Goal: Book appointment/travel/reservation

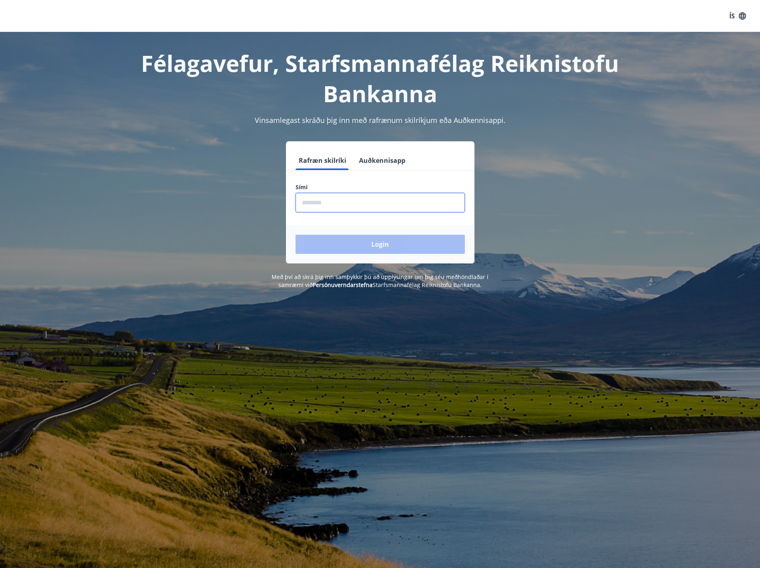
click at [346, 203] on input "phone" at bounding box center [379, 203] width 169 height 20
type input "********"
click at [295, 235] on button "Login" at bounding box center [379, 244] width 169 height 19
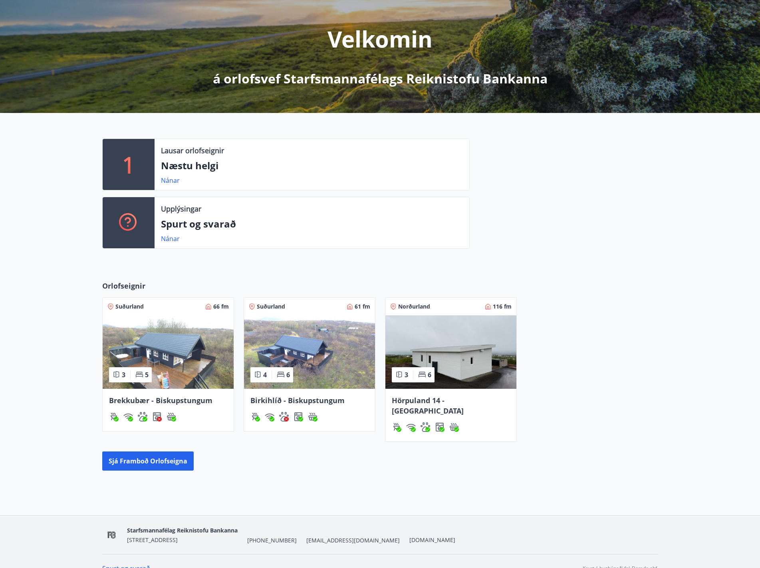
scroll to position [90, 0]
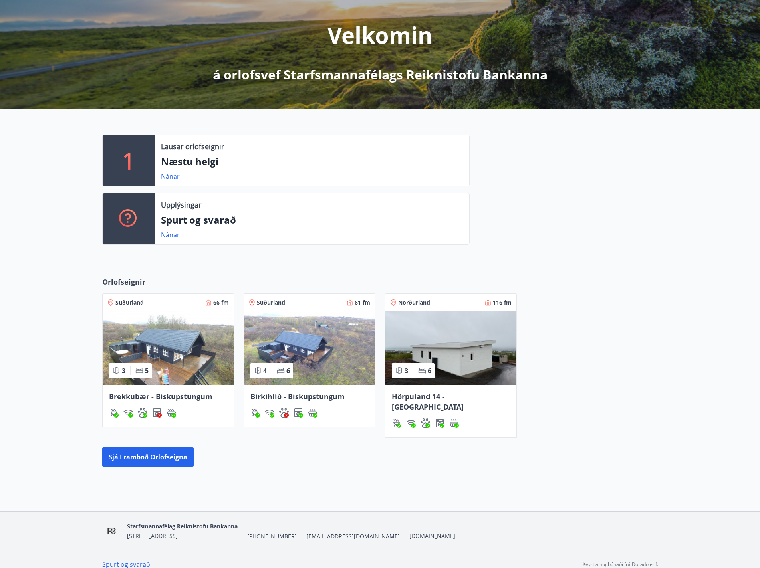
click at [277, 396] on span "Birkihlíð - Biskupstungum" at bounding box center [297, 397] width 94 height 10
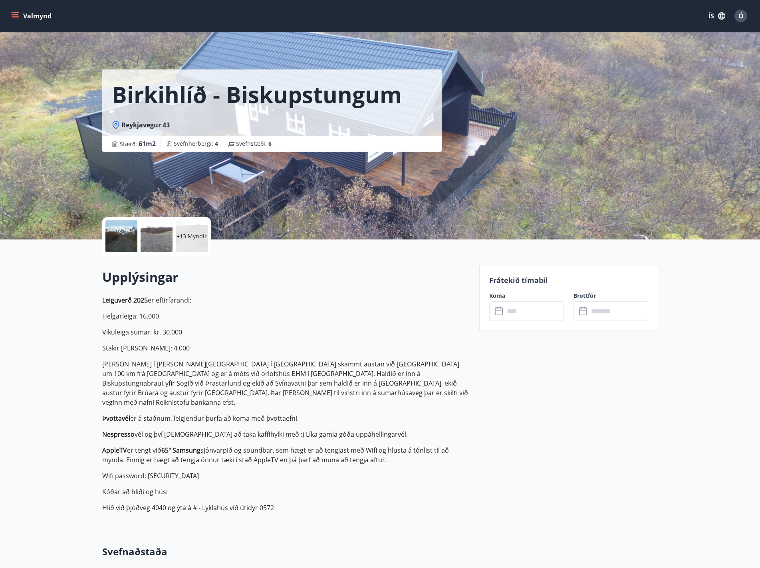
click at [519, 307] on input "text" at bounding box center [533, 311] width 59 height 20
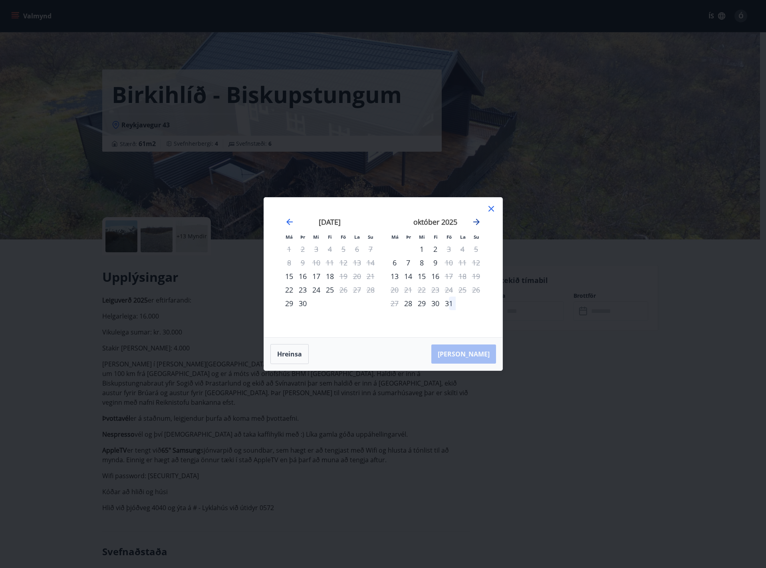
click at [474, 223] on icon "Move forward to switch to the next month." at bounding box center [476, 222] width 10 height 10
click at [478, 226] on icon "Move forward to switch to the next month." at bounding box center [476, 222] width 10 height 10
click at [290, 224] on icon "Move backward to switch to the previous month." at bounding box center [290, 222] width 10 height 10
click at [295, 224] on div "október 2025" at bounding box center [329, 224] width 95 height 35
click at [289, 222] on icon "Move backward to switch to the previous month." at bounding box center [289, 222] width 6 height 6
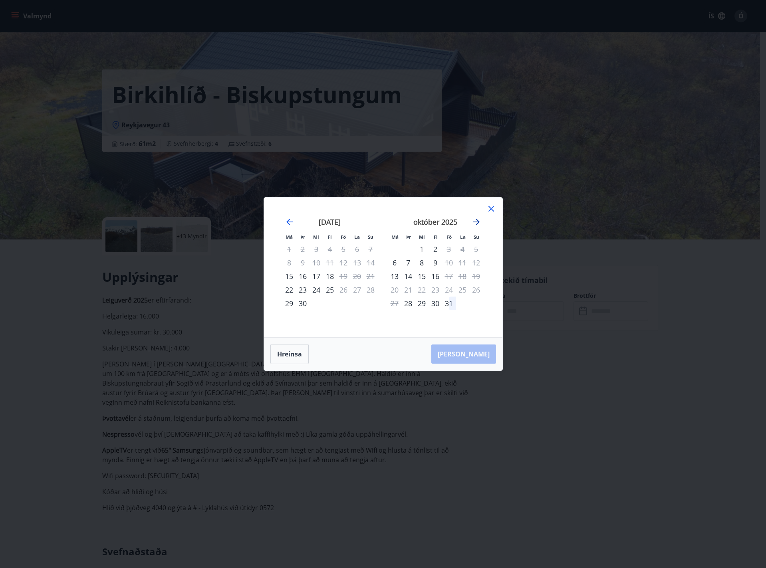
click at [477, 225] on icon "Move forward to switch to the next month." at bounding box center [476, 222] width 10 height 10
click at [453, 264] on div "7" at bounding box center [449, 263] width 14 height 14
click at [391, 275] on div "10" at bounding box center [395, 276] width 14 height 14
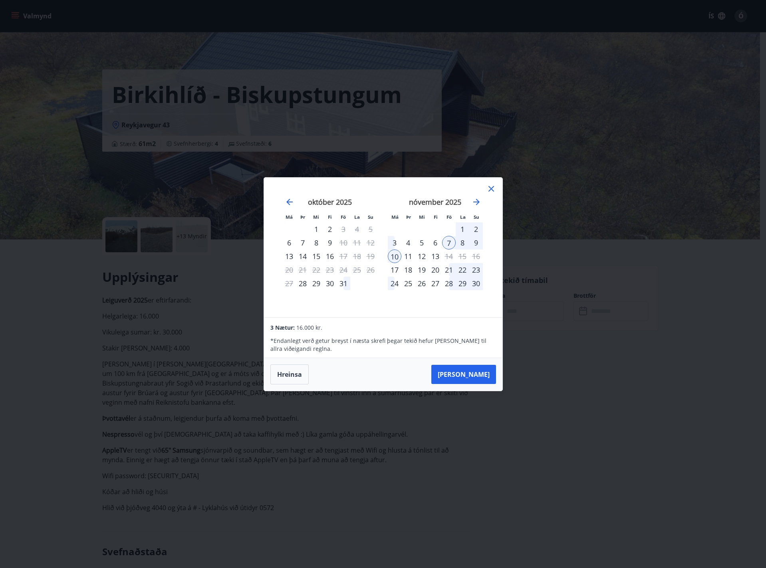
click at [461, 247] on div "8" at bounding box center [462, 243] width 14 height 14
click at [290, 201] on icon "Move backward to switch to the previous month." at bounding box center [290, 202] width 10 height 10
click at [496, 189] on div "Má Þr Mi Fi Fö La Su Má Þr Mi Fi Fö La Su [DATE] 1 2 3 4 5 6 7 8 9 10 11 12 13 …" at bounding box center [383, 248] width 238 height 140
click at [493, 189] on icon at bounding box center [491, 189] width 10 height 10
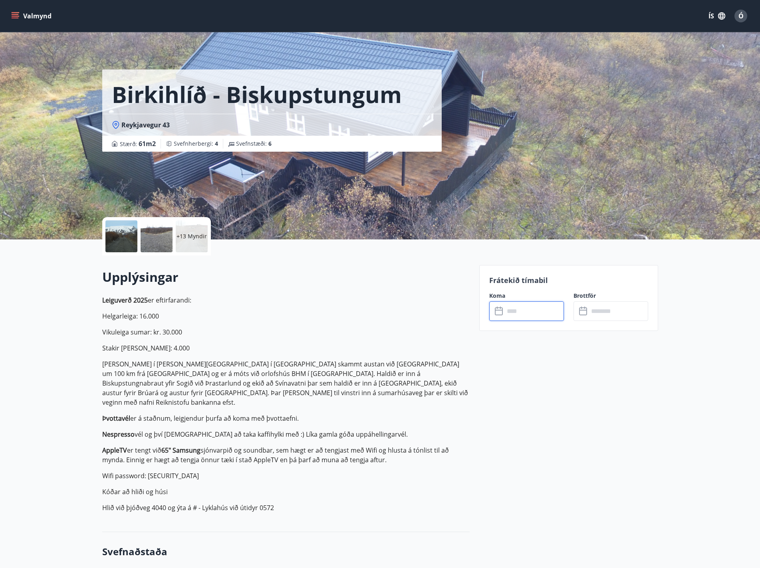
scroll to position [90, 0]
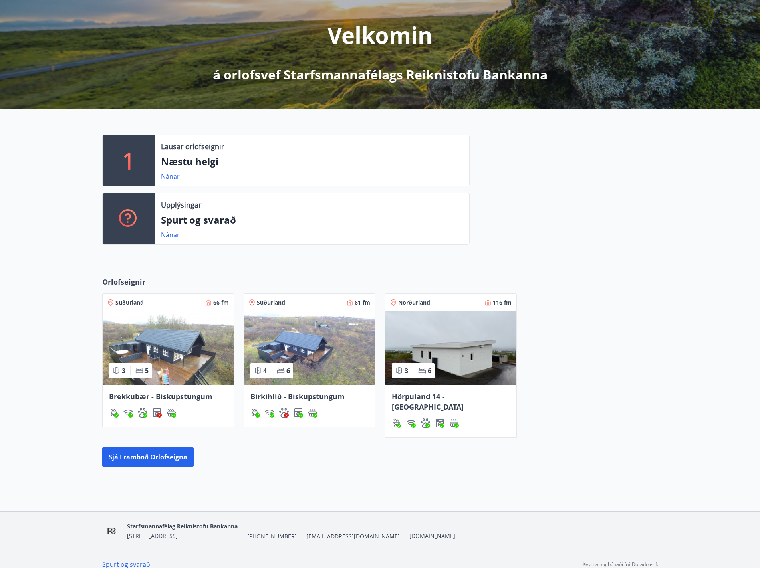
click at [162, 348] on img at bounding box center [168, 347] width 131 height 73
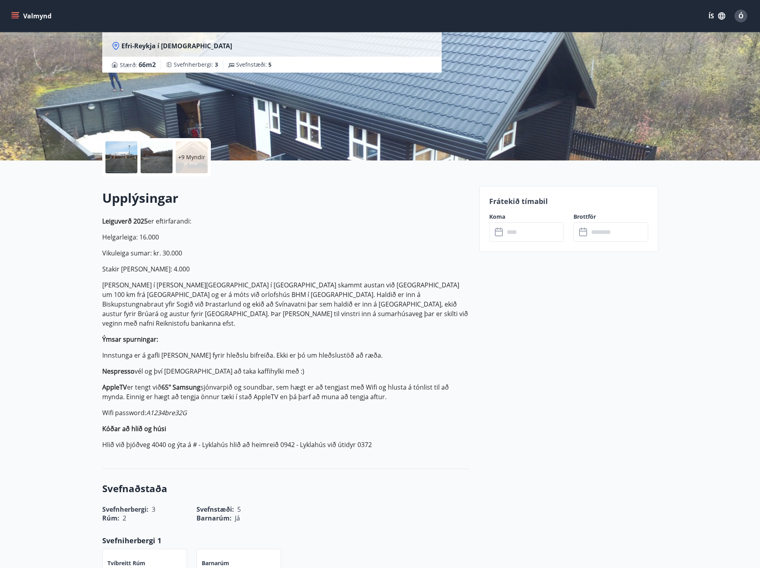
scroll to position [80, 0]
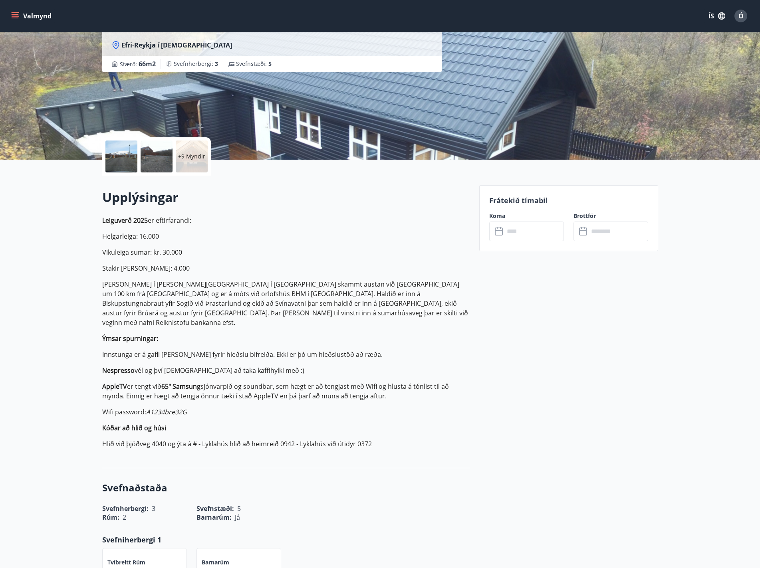
click at [497, 235] on icon at bounding box center [499, 232] width 8 height 8
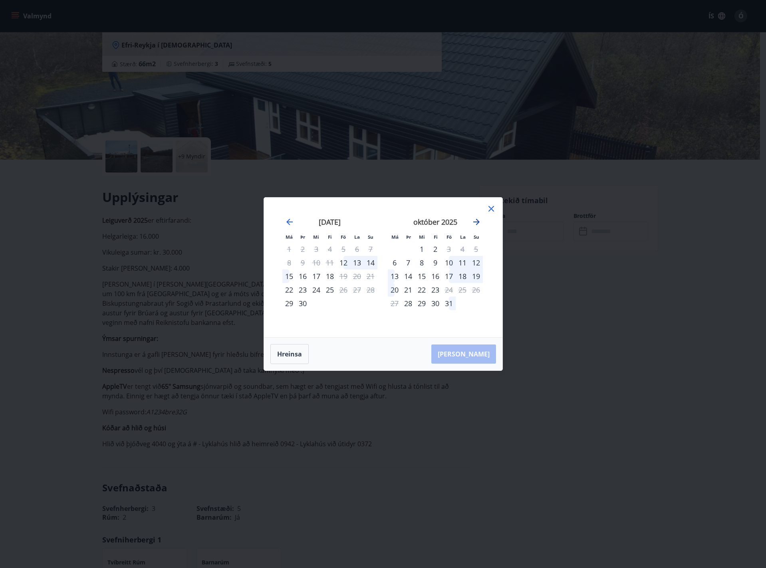
click at [478, 225] on icon "Move forward to switch to the next month." at bounding box center [476, 222] width 10 height 10
click at [488, 207] on icon at bounding box center [491, 209] width 10 height 10
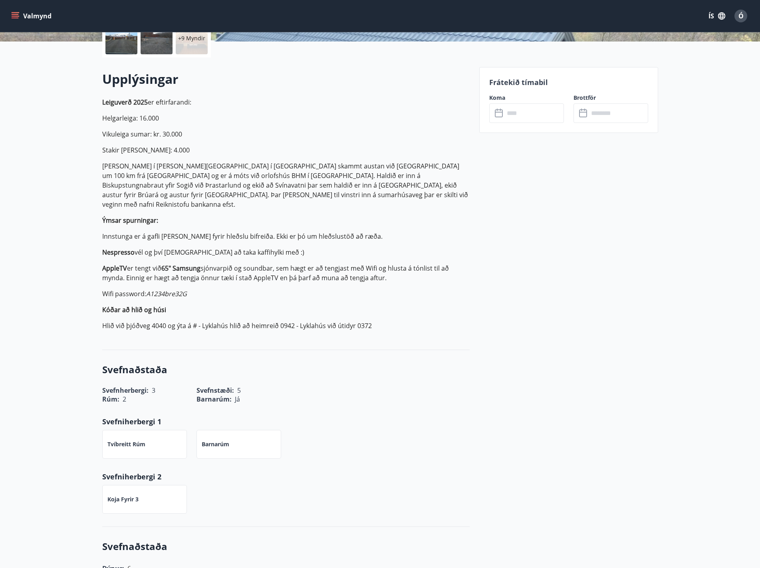
scroll to position [200, 0]
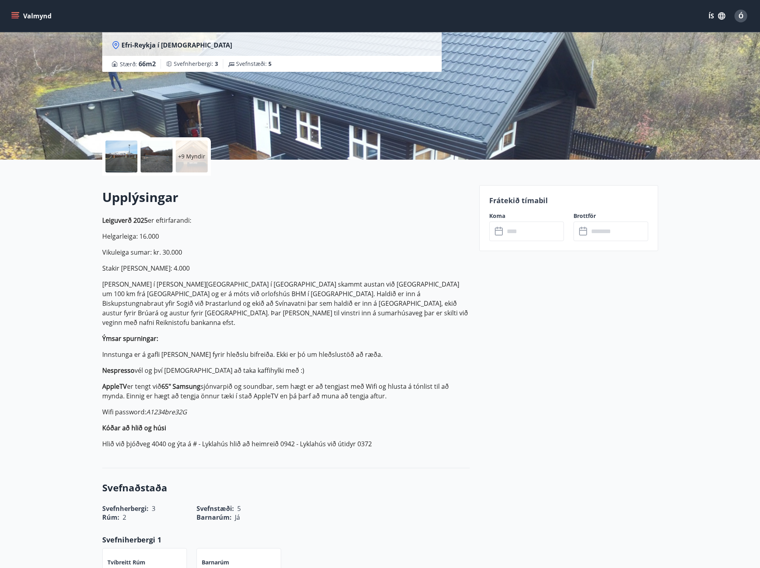
scroll to position [90, 0]
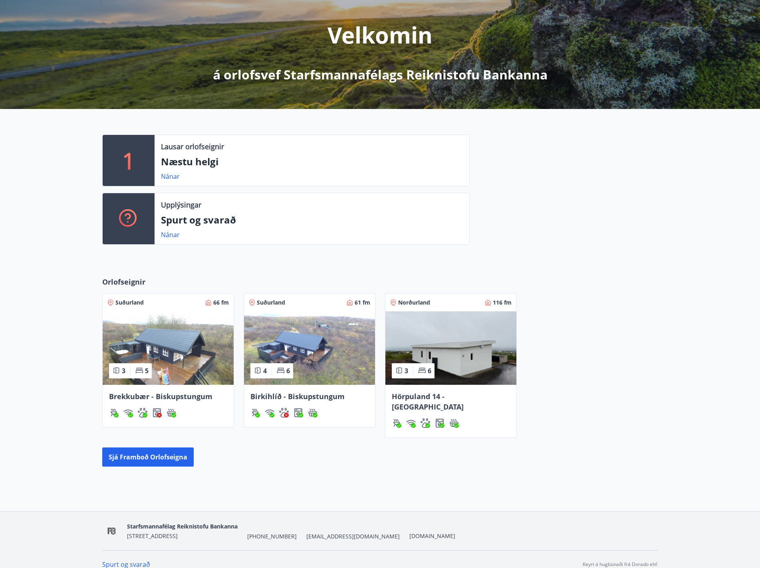
click at [450, 369] on img at bounding box center [450, 347] width 131 height 73
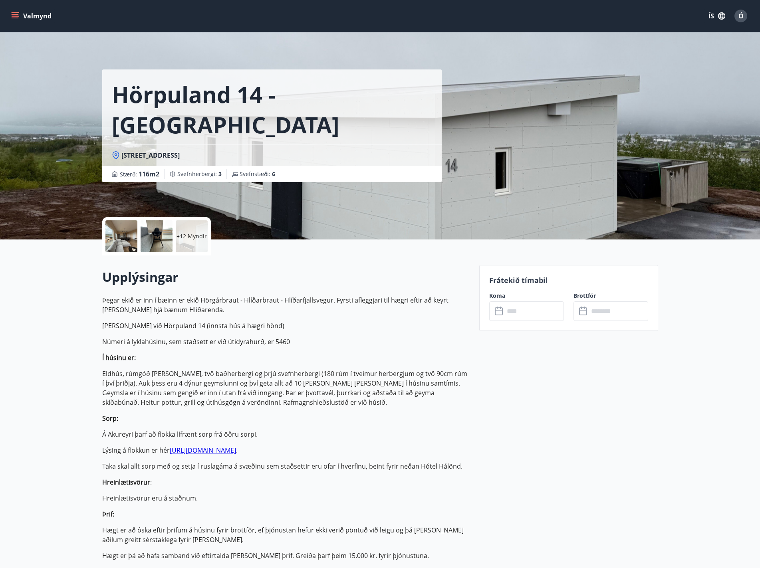
click at [527, 308] on input "text" at bounding box center [533, 311] width 59 height 20
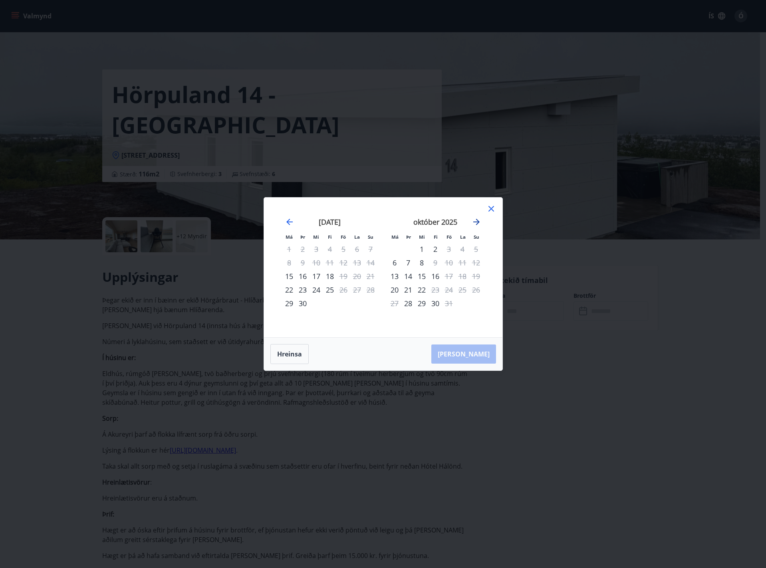
click at [475, 222] on icon "Move forward to switch to the next month." at bounding box center [476, 222] width 6 height 6
click at [476, 220] on icon "Move forward to switch to the next month." at bounding box center [476, 222] width 10 height 10
click at [289, 221] on icon "Move backward to switch to the previous month." at bounding box center [290, 222] width 10 height 10
click at [493, 208] on icon at bounding box center [491, 209] width 10 height 10
